Goal: Information Seeking & Learning: Learn about a topic

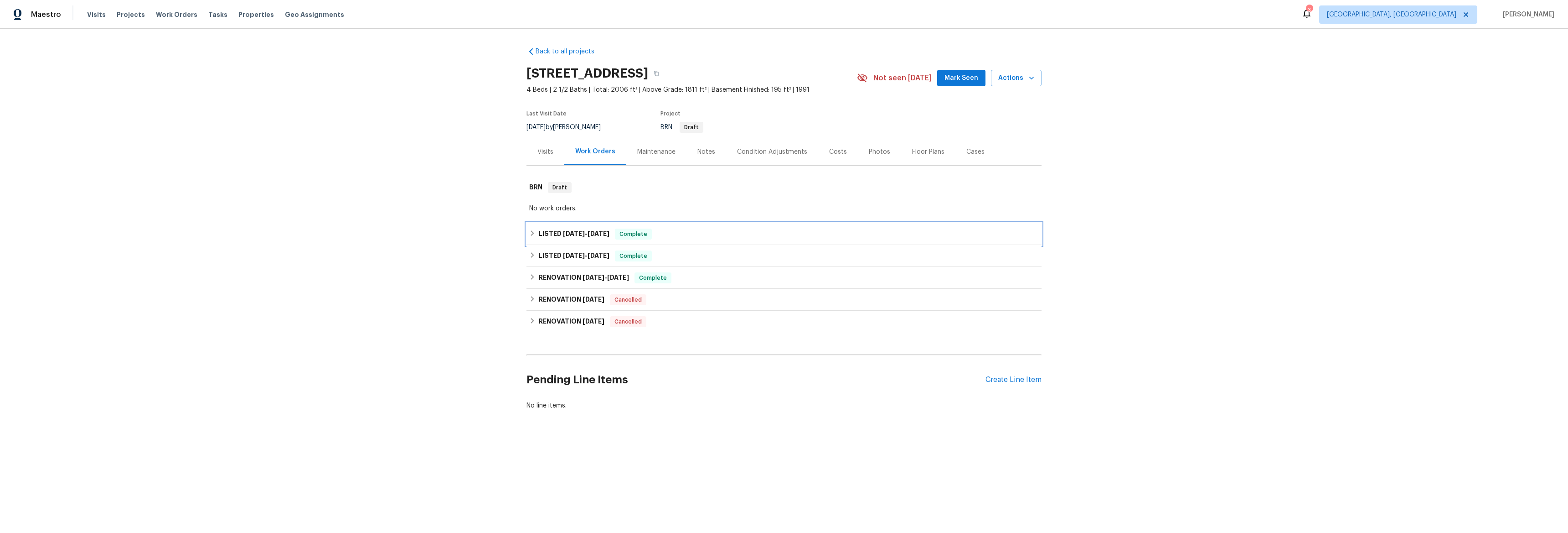
click at [539, 237] on h6 "LISTED [DATE] - [DATE]" at bounding box center [574, 234] width 71 height 11
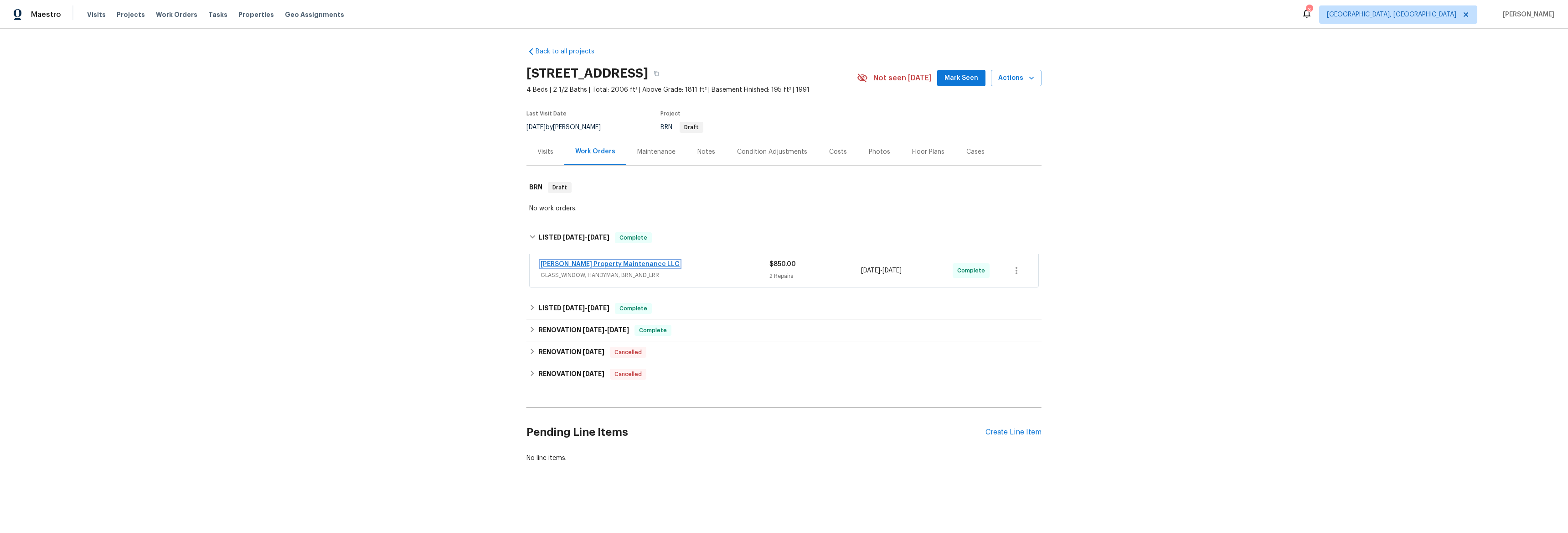
click at [561, 267] on link "[PERSON_NAME] Property Maintenance LLC" at bounding box center [610, 264] width 139 height 6
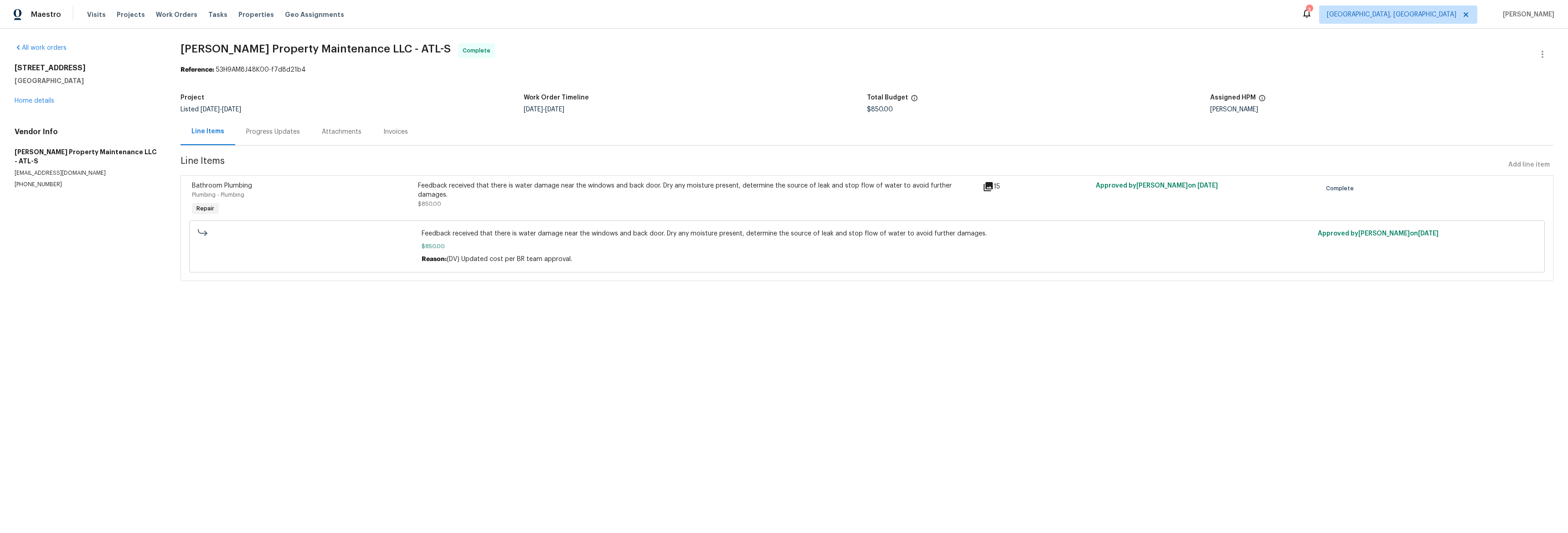
click at [984, 188] on icon at bounding box center [988, 186] width 11 height 11
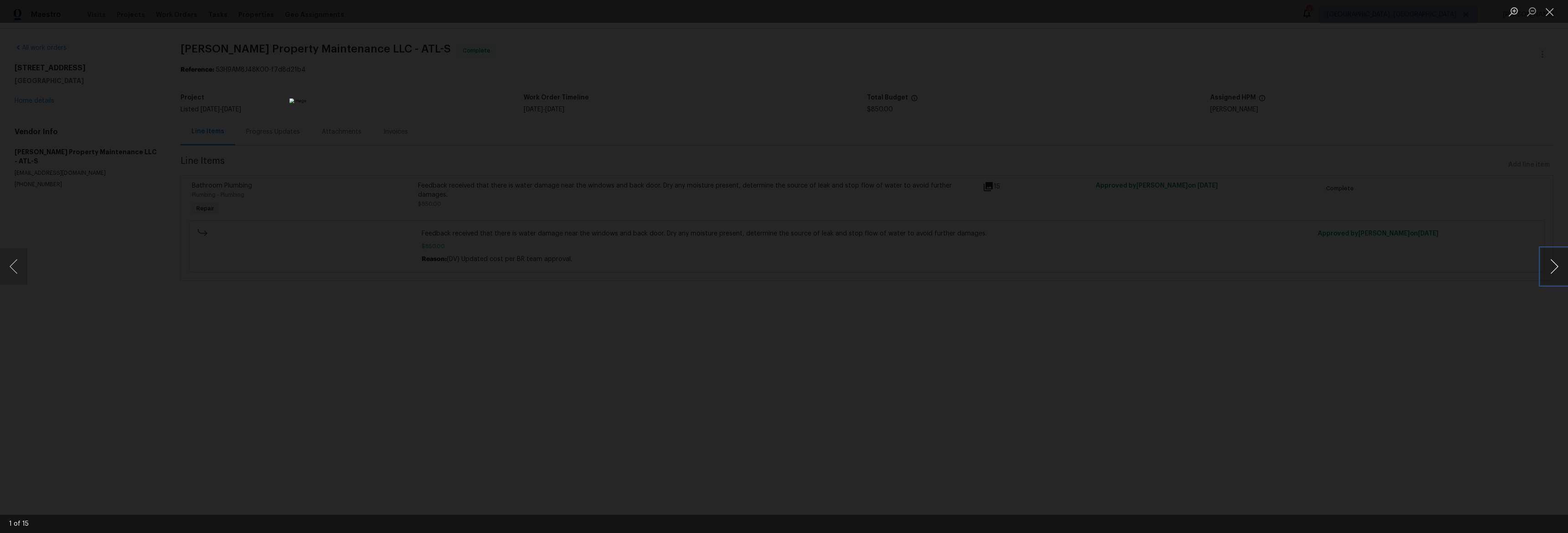
click at [1554, 263] on button "Next image" at bounding box center [1554, 266] width 27 height 37
click at [1553, 263] on button "Next image" at bounding box center [1554, 266] width 27 height 37
click at [1553, 263] on button "Next image" at bounding box center [1554, 266] width 27 height 37
click at [1553, 263] on button "Next image" at bounding box center [1554, 266] width 27 height 37
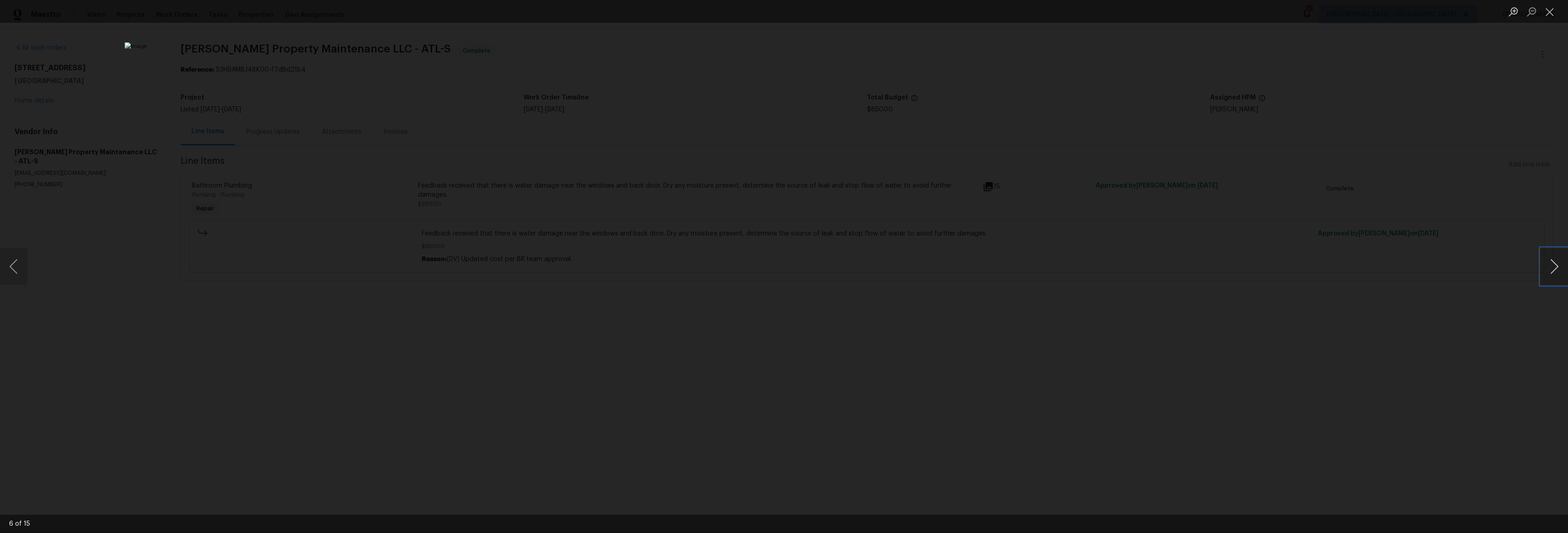
click at [1553, 263] on button "Next image" at bounding box center [1554, 266] width 27 height 37
click at [1553, 263] on button "Next image" at bounding box center [1554, 266] width 27 height 37
click at [1553, 263] on button "Next image" at bounding box center [1554, 266] width 27 height 37
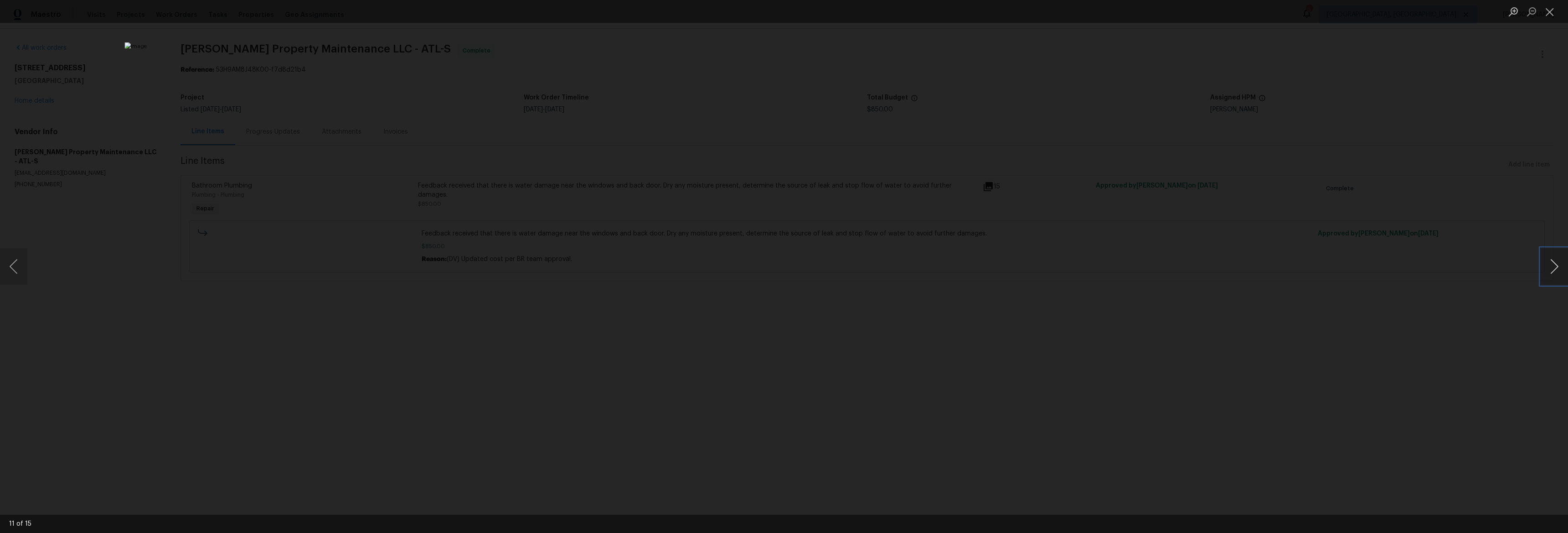
click at [1553, 263] on button "Next image" at bounding box center [1554, 266] width 27 height 37
click at [1553, 263] on button "Next image" at bounding box center [1554, 266] width 27 height 37
click at [1373, 248] on div "Lightbox" at bounding box center [784, 266] width 1568 height 533
